Goal: Transaction & Acquisition: Purchase product/service

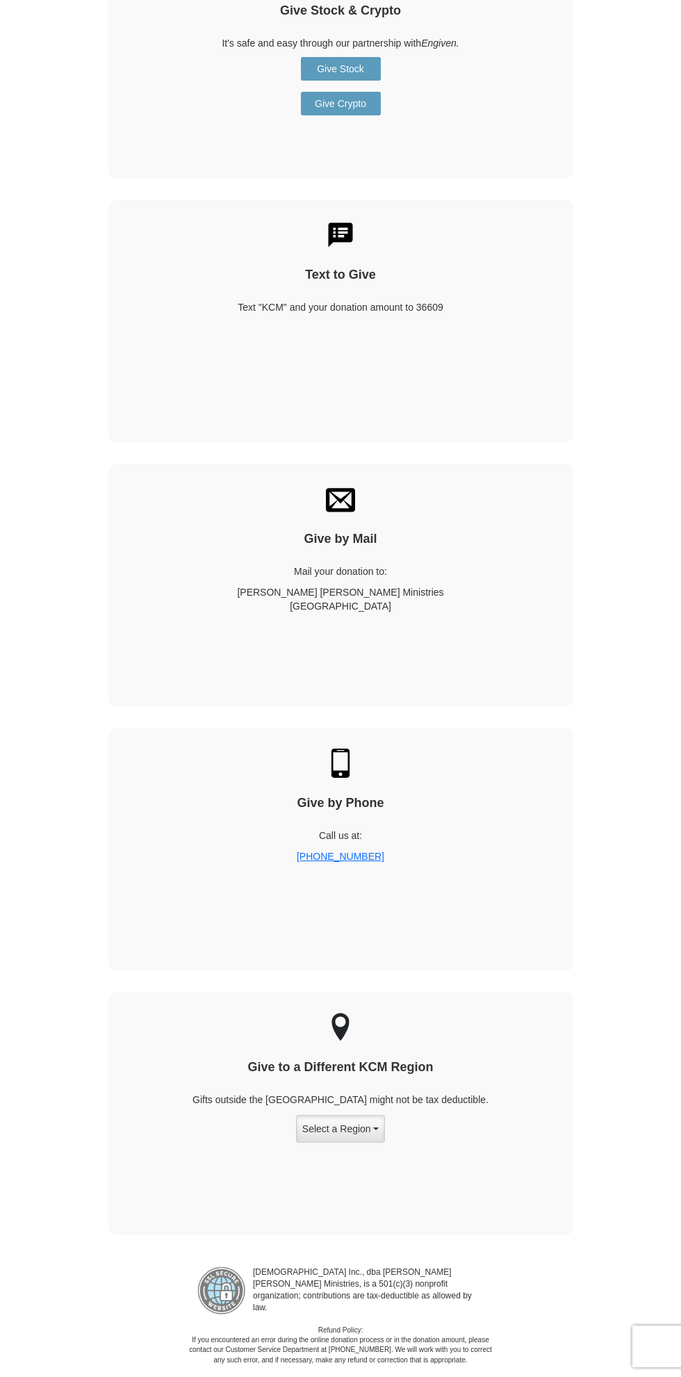
scroll to position [1885, 0]
click at [336, 1115] on button "Select a Region" at bounding box center [340, 1129] width 89 height 28
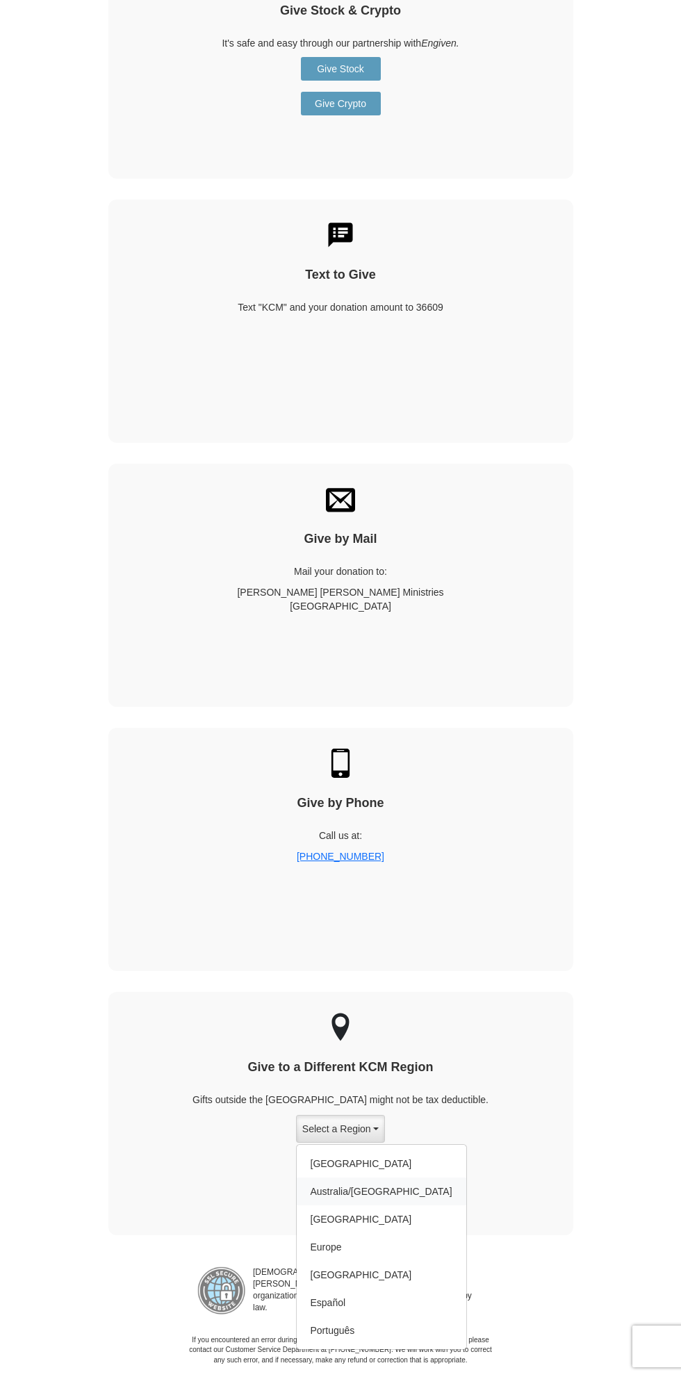
click at [329, 1178] on link "Australia/[GEOGRAPHIC_DATA]" at bounding box center [382, 1192] width 170 height 28
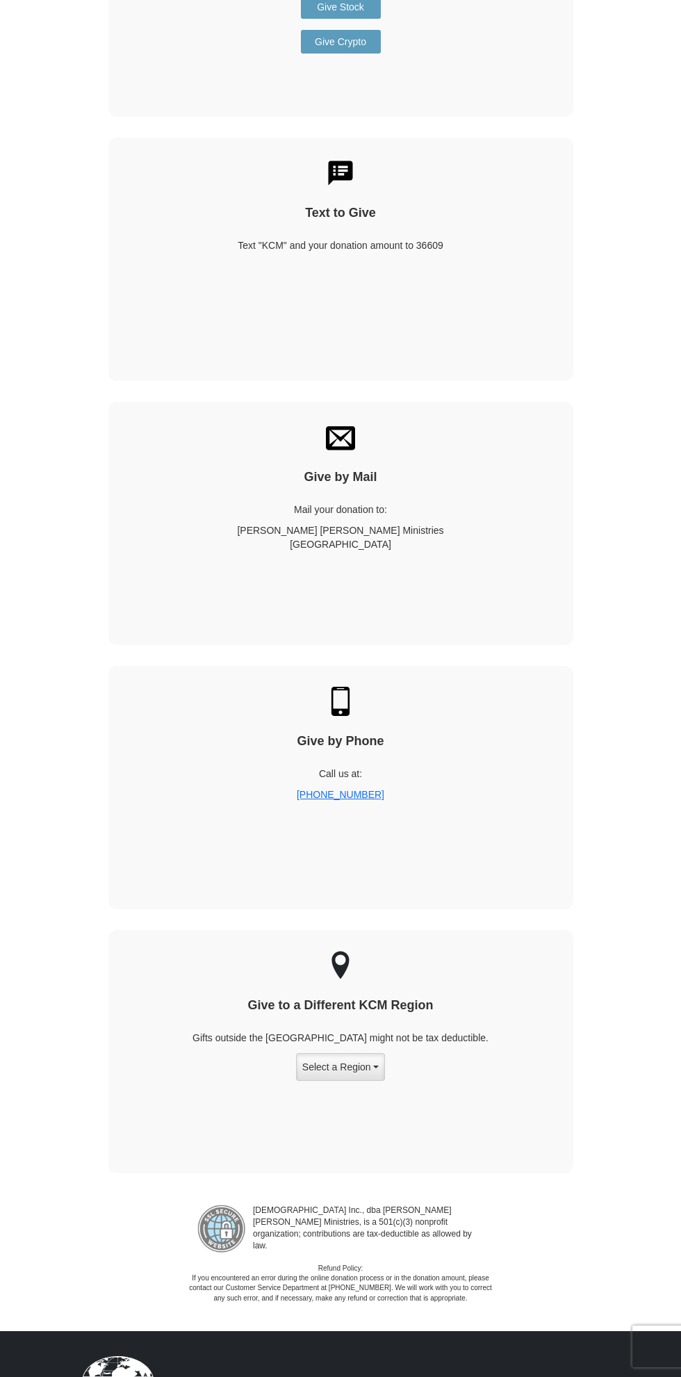
scroll to position [1991, 0]
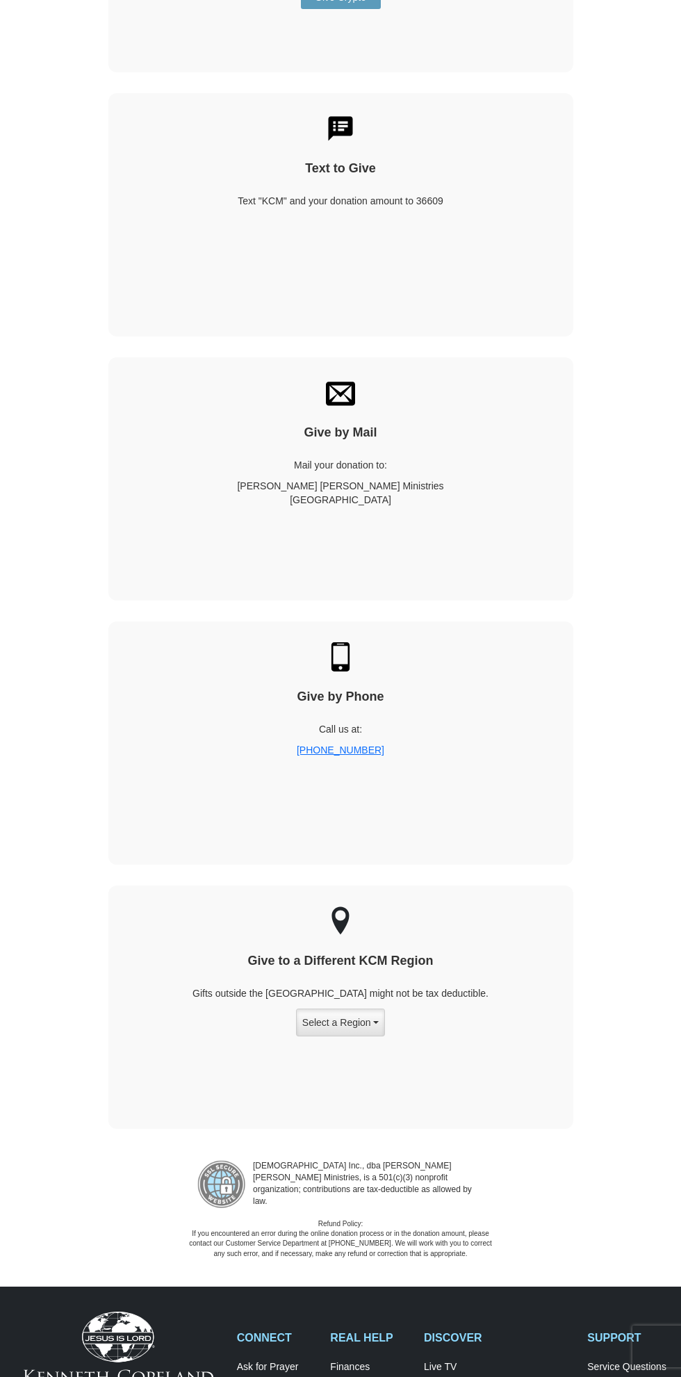
click at [361, 1009] on button "Select a Region" at bounding box center [340, 1023] width 89 height 28
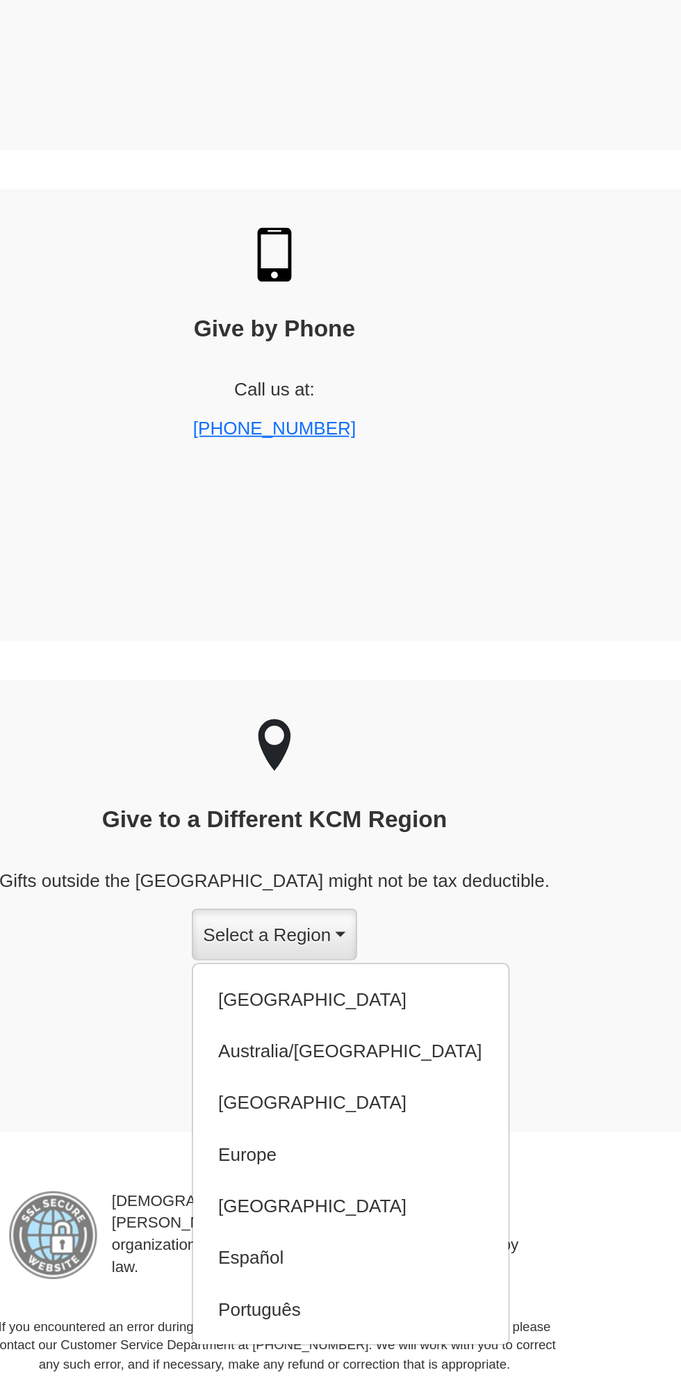
scroll to position [1998, 0]
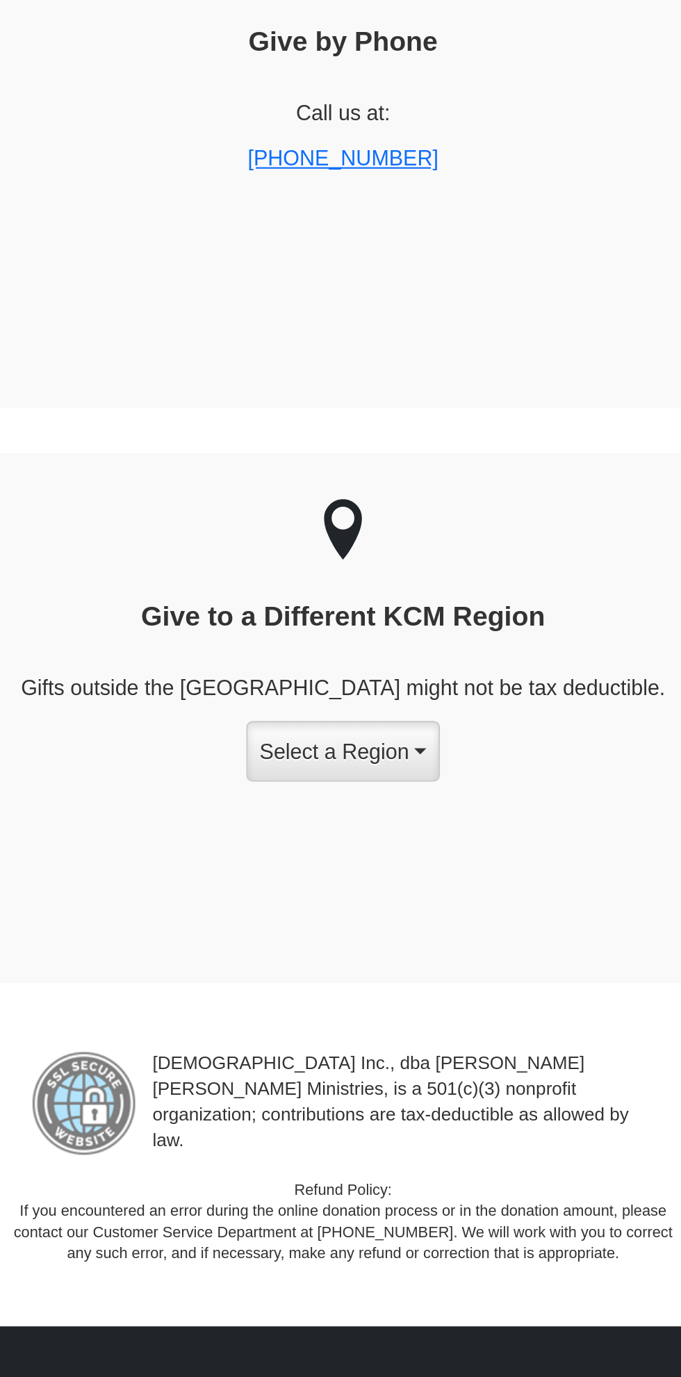
click at [359, 951] on button "Select a Region" at bounding box center [340, 965] width 89 height 28
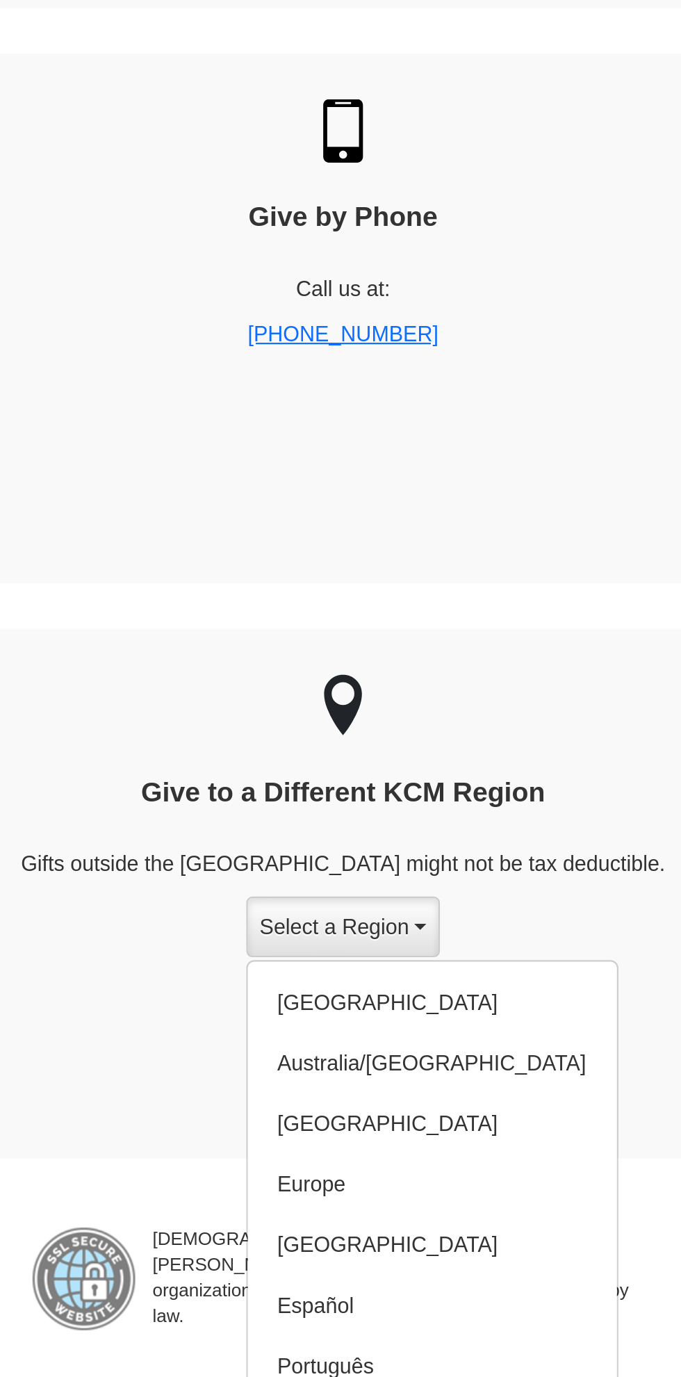
scroll to position [2049, 0]
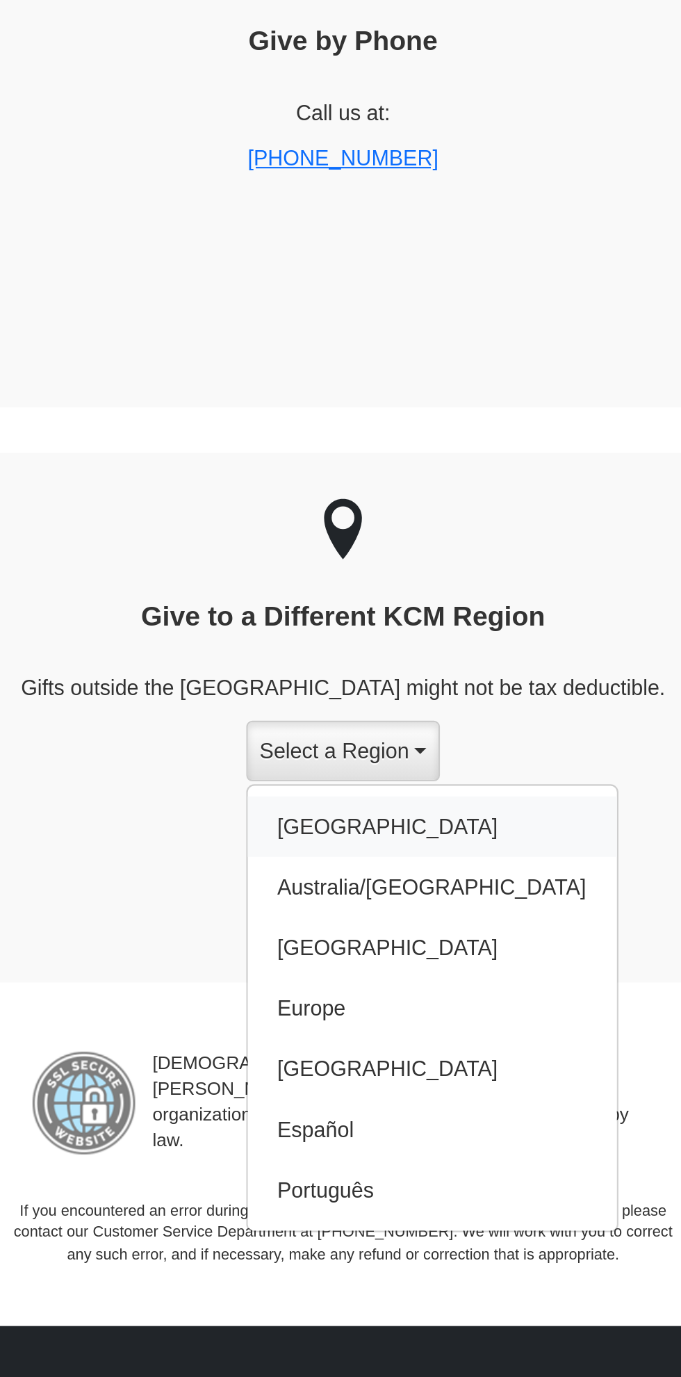
click at [331, 986] on link "[GEOGRAPHIC_DATA]" at bounding box center [382, 1000] width 170 height 28
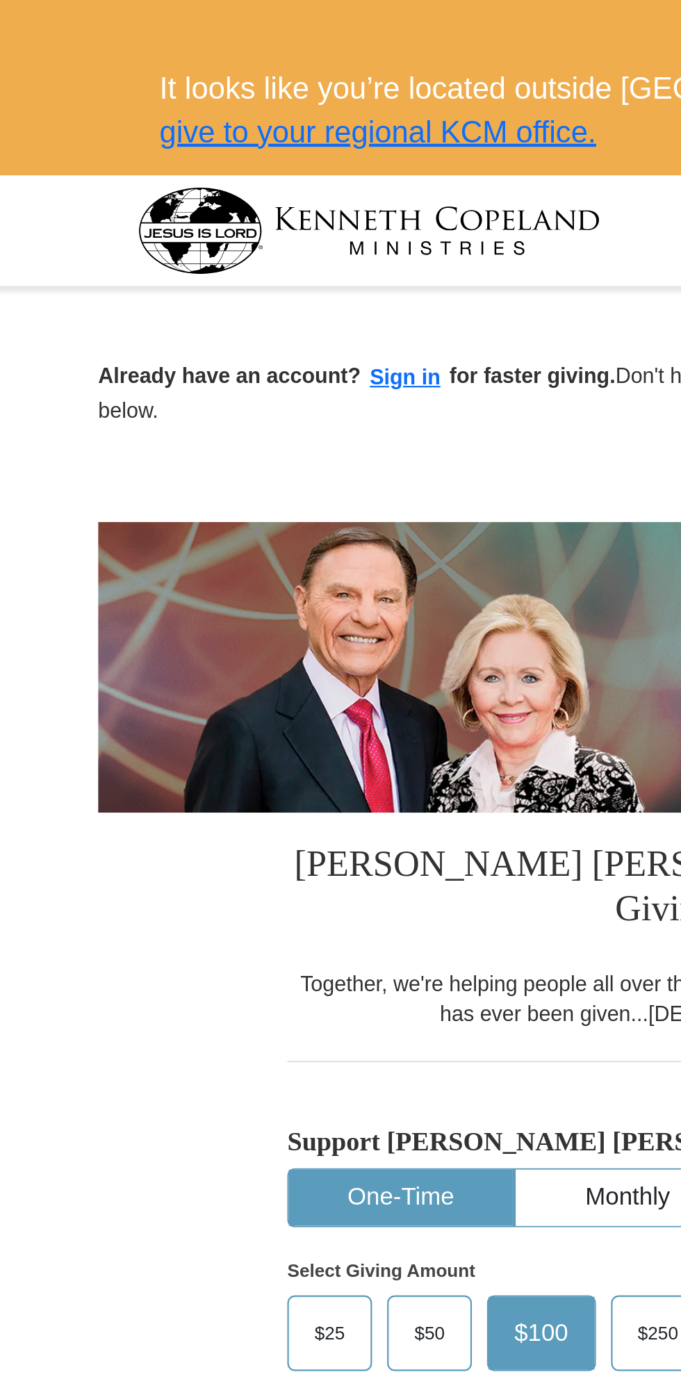
click at [211, 176] on button "Sign in" at bounding box center [221, 173] width 41 height 16
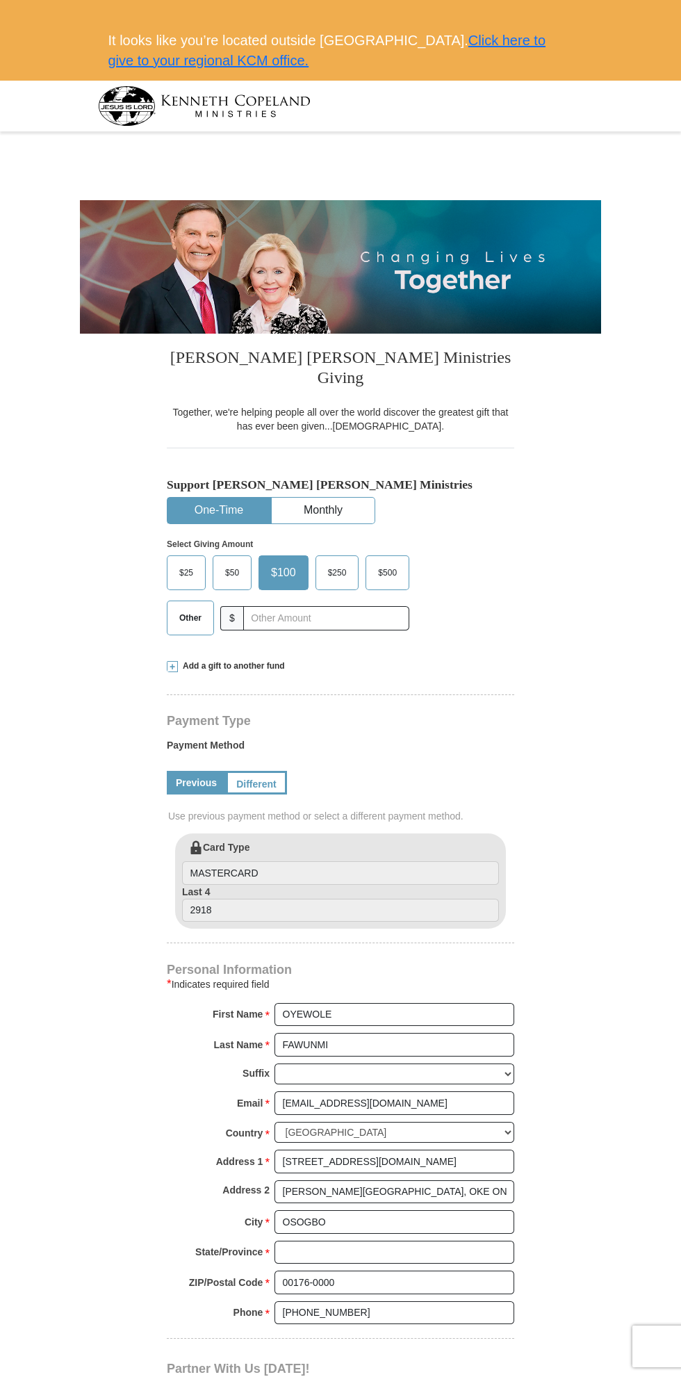
click at [508, 40] on link "Click here to give to your regional KCM office." at bounding box center [327, 50] width 438 height 35
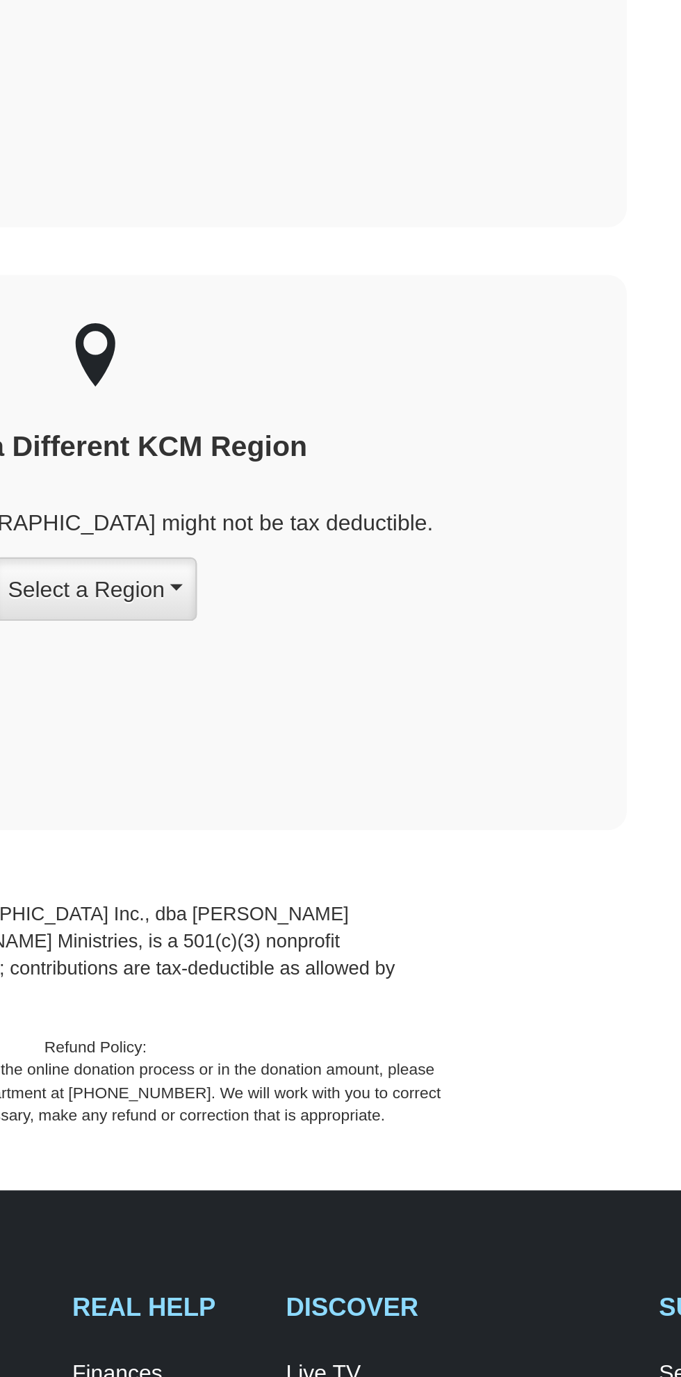
scroll to position [2193, 0]
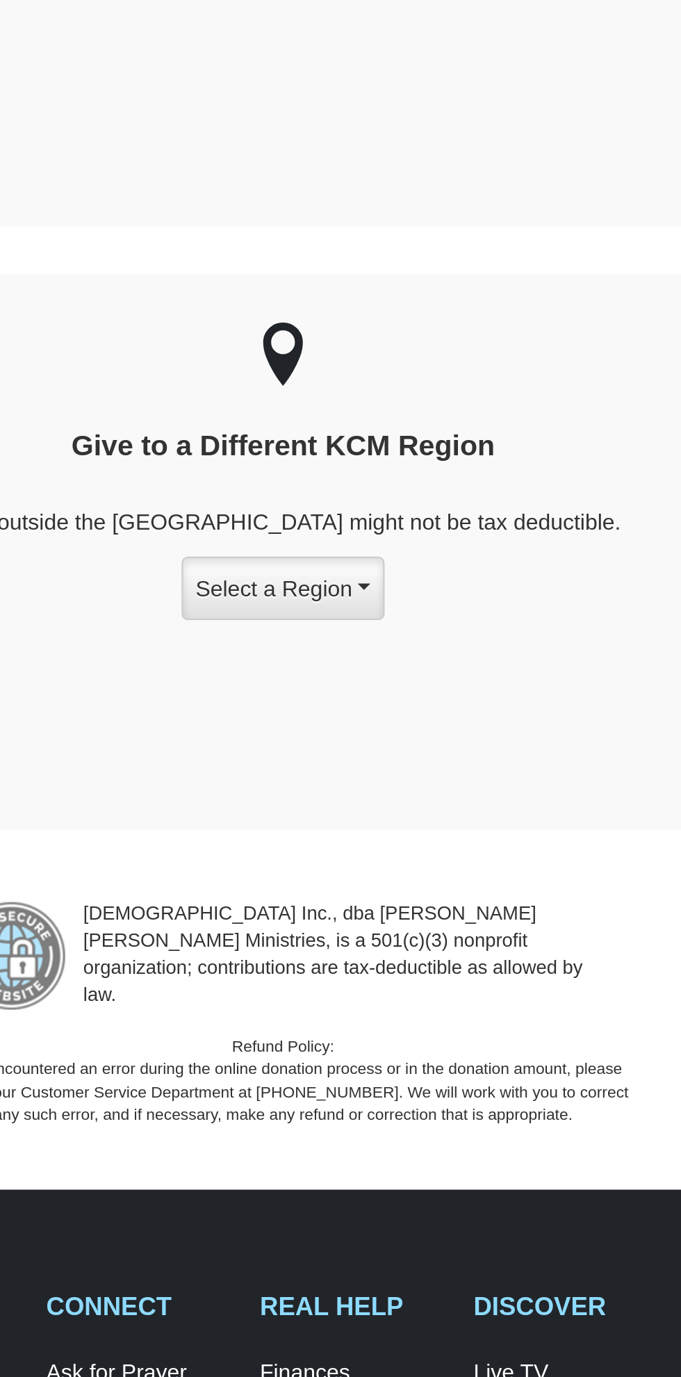
click at [359, 718] on button "Select a Region" at bounding box center [340, 732] width 89 height 28
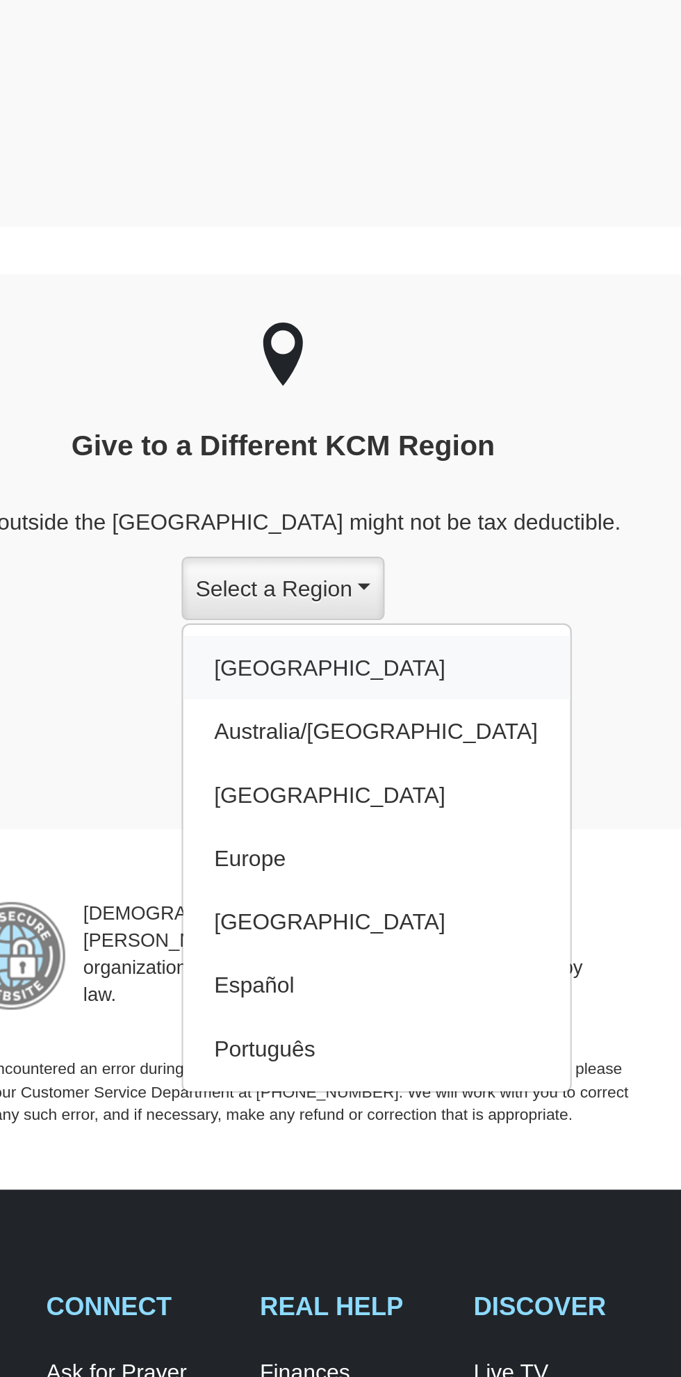
click at [325, 753] on link "[GEOGRAPHIC_DATA]" at bounding box center [382, 767] width 170 height 28
